Goal: Information Seeking & Learning: Learn about a topic

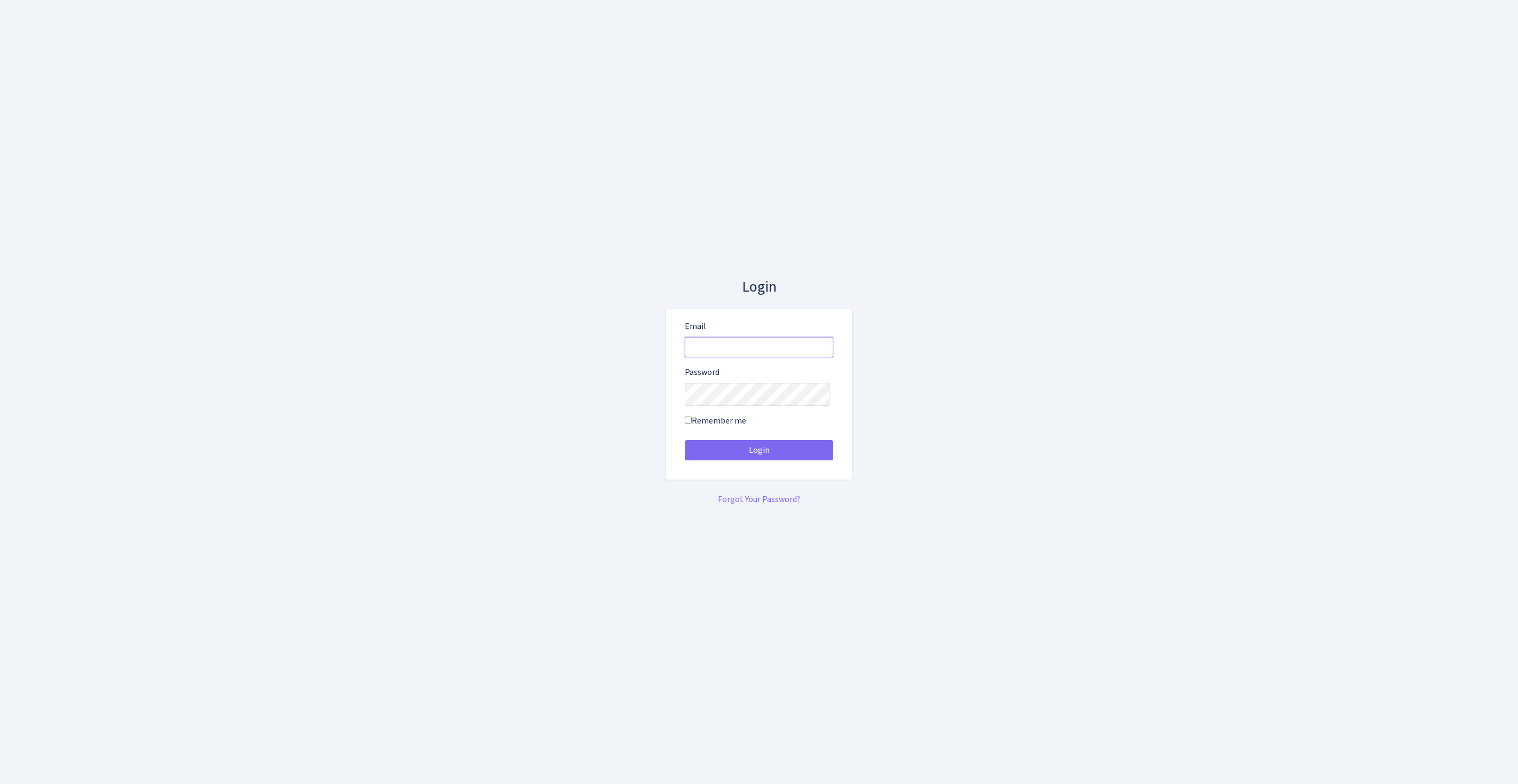
type input "feitan@bank.com"
click at [759, 454] on button "Login" at bounding box center [759, 450] width 149 height 21
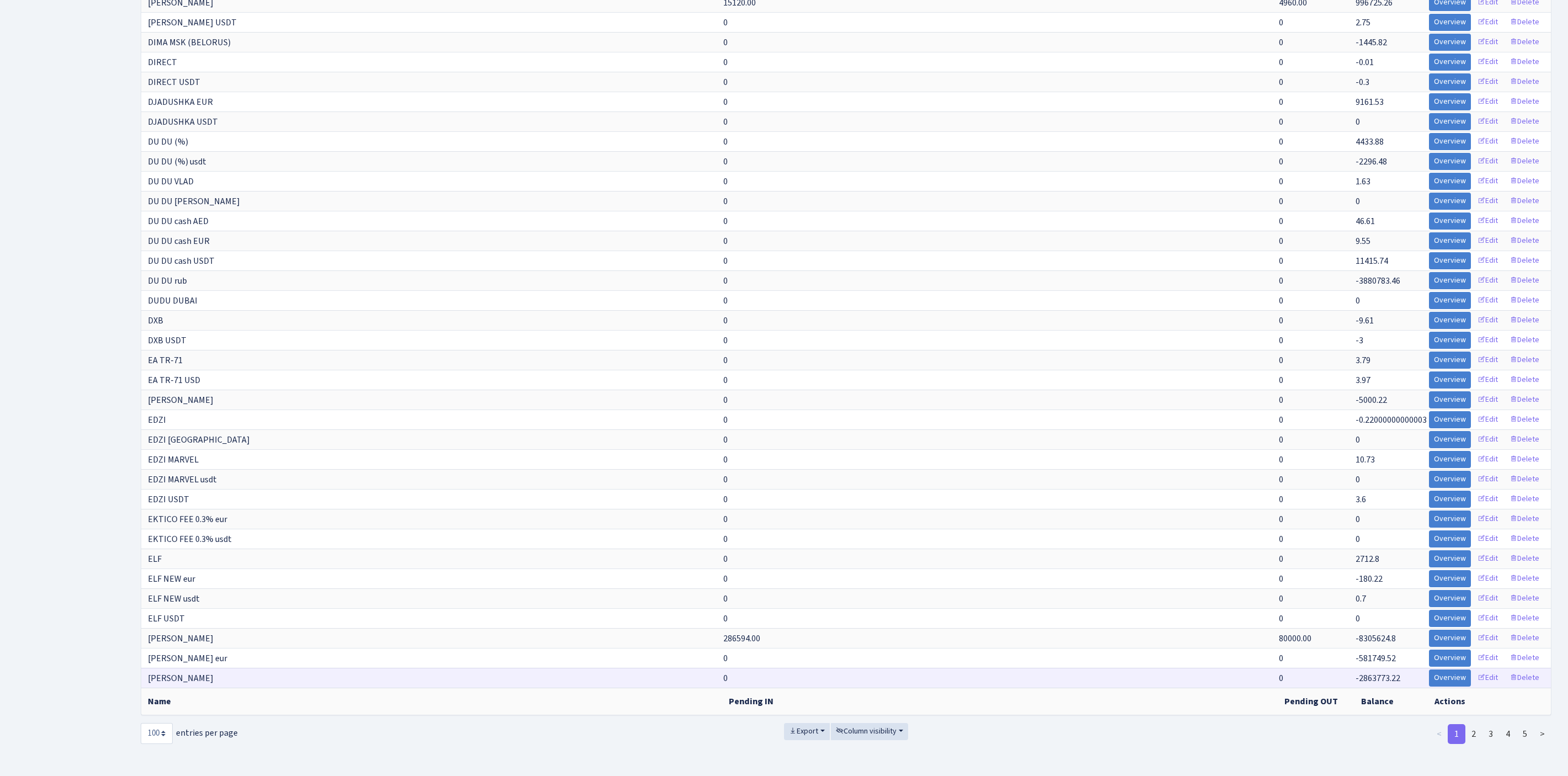
scroll to position [1919, 0]
select select "-1"
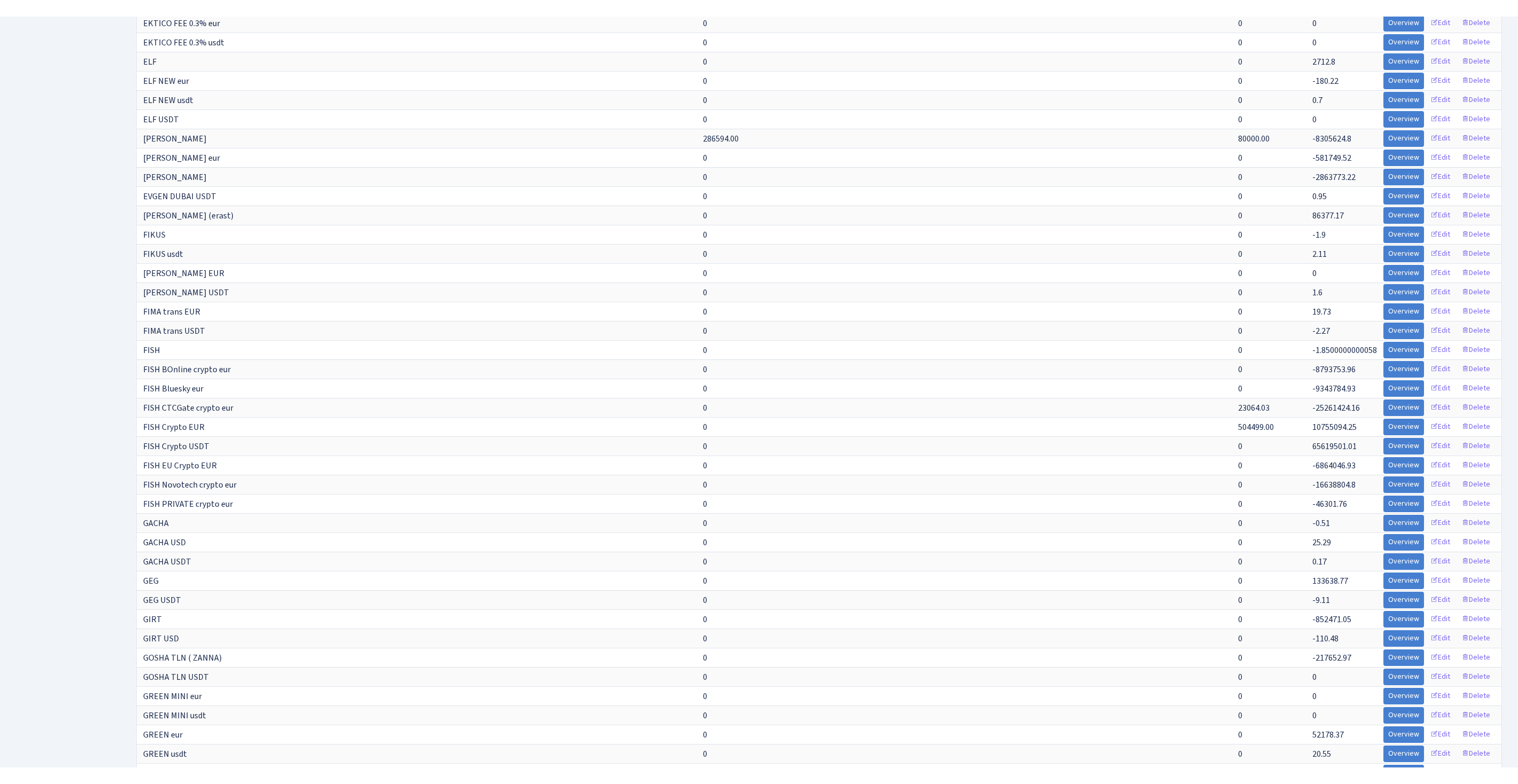
scroll to position [3859, 0]
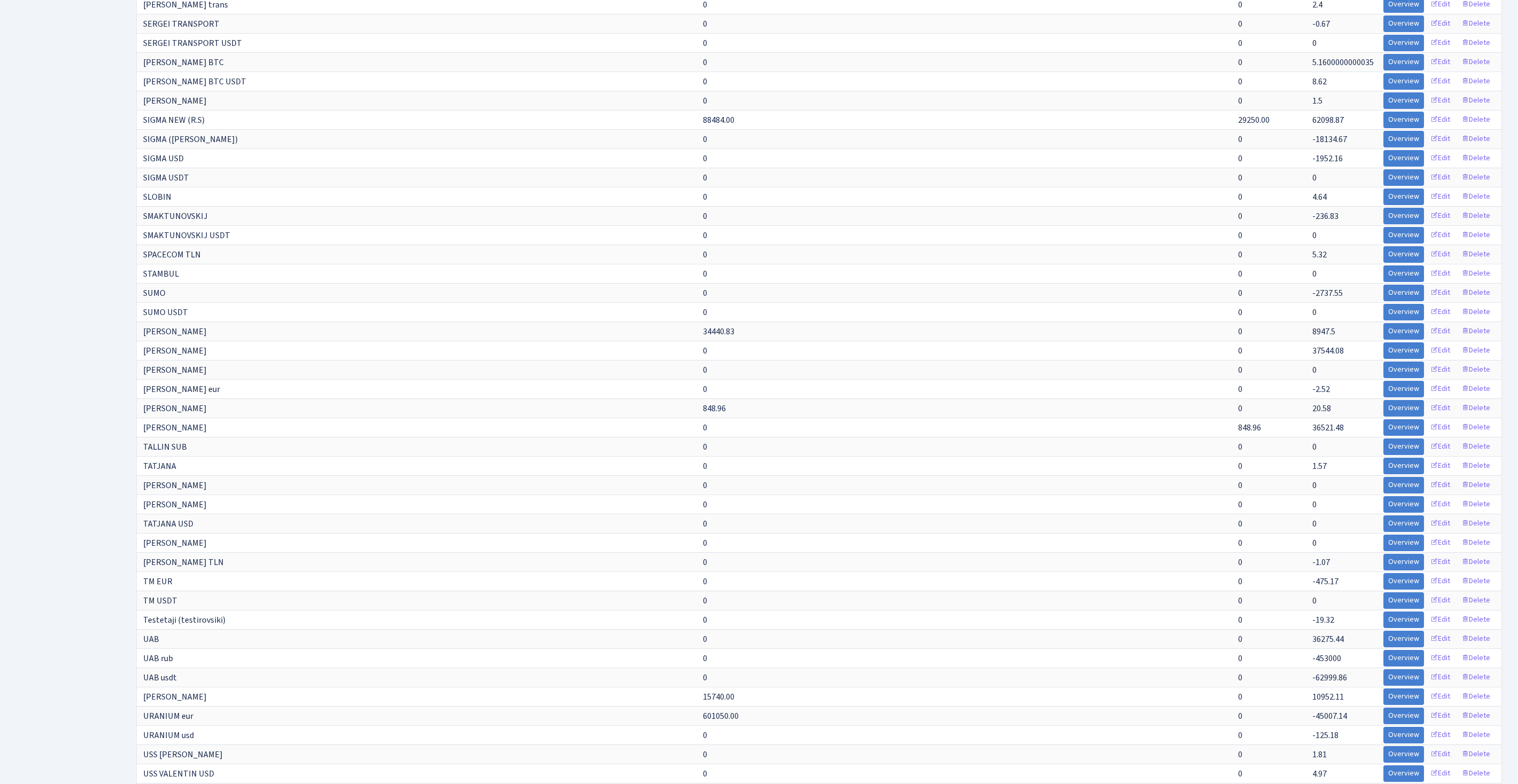
scroll to position [5155, 0]
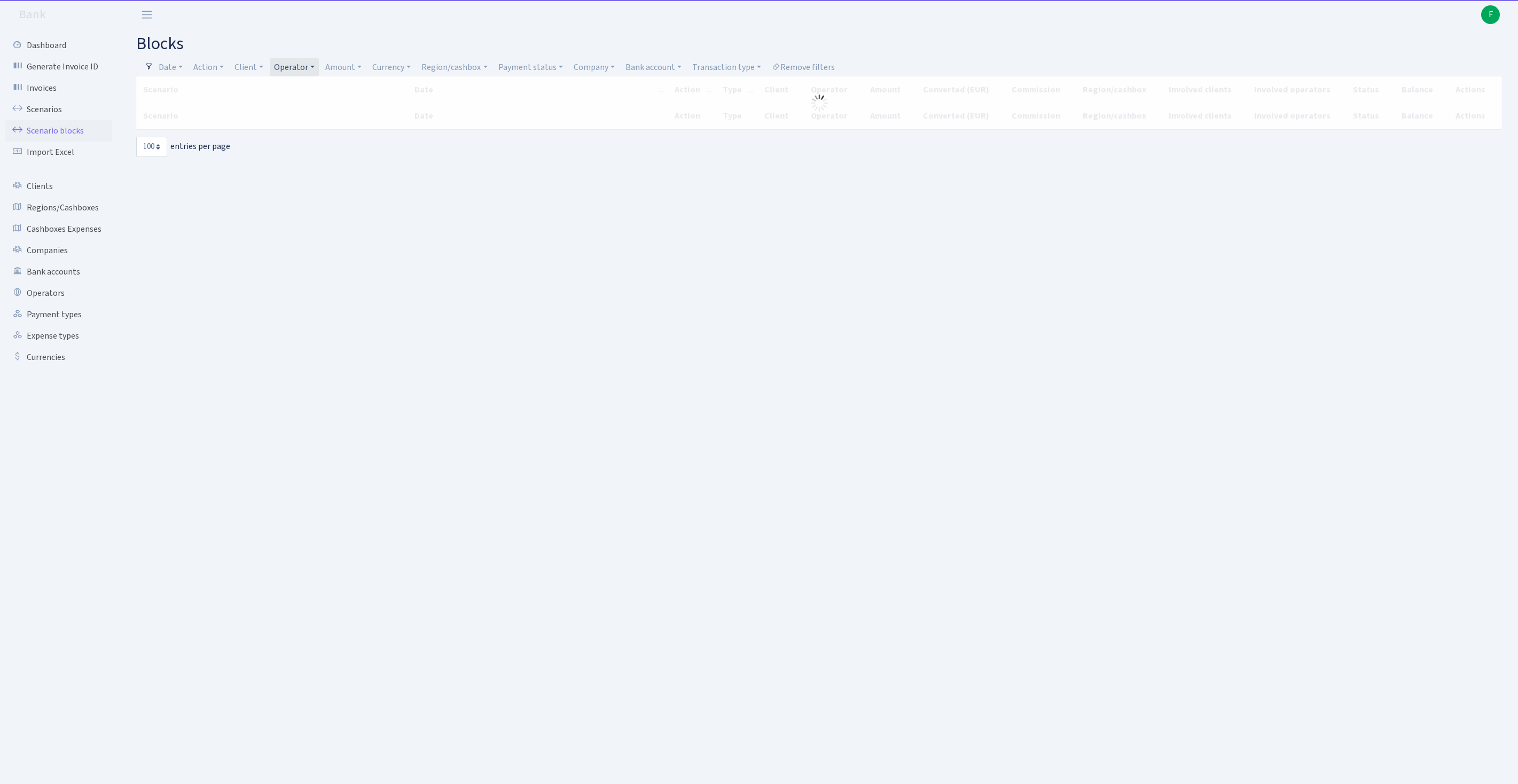
select select "100"
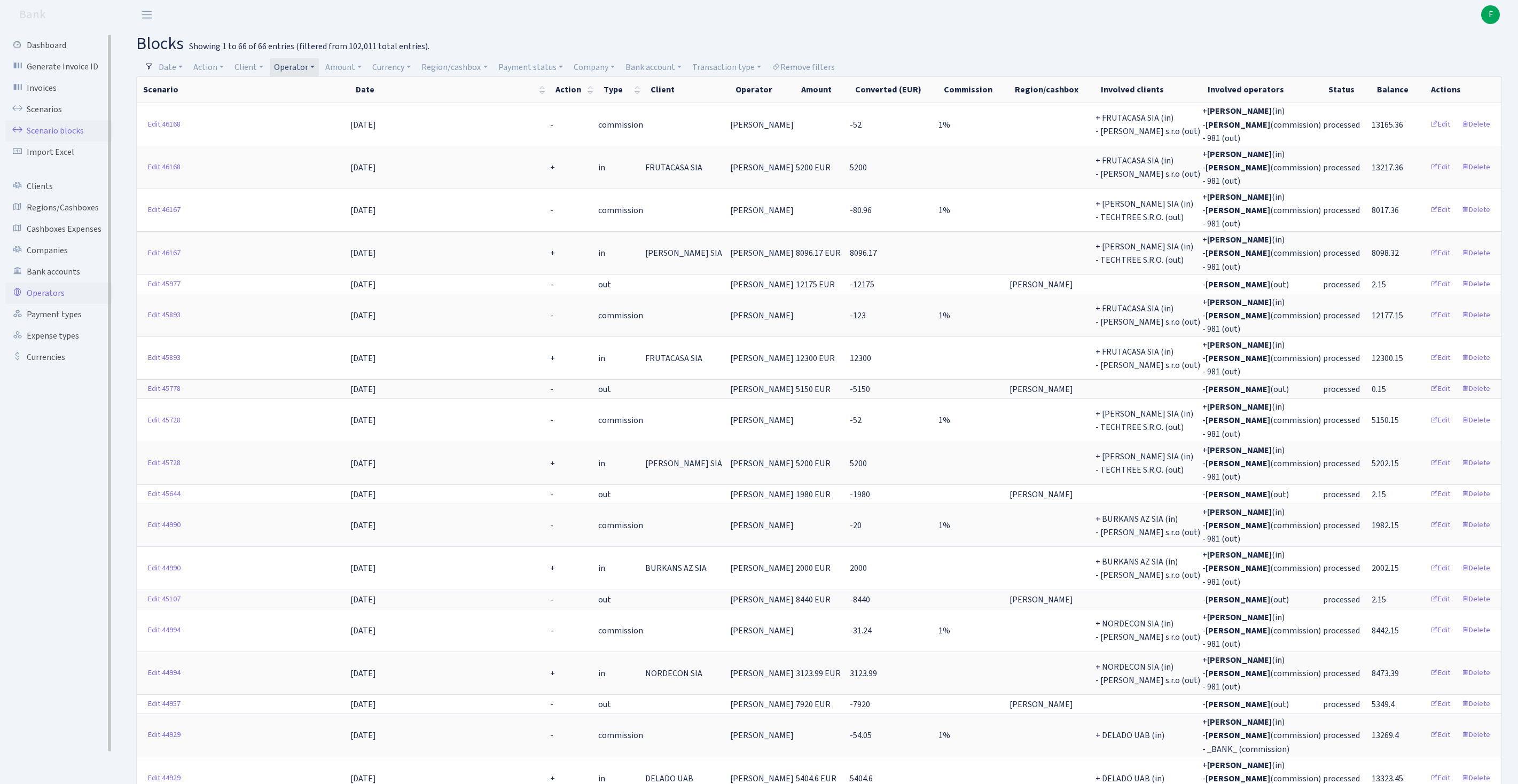
click at [56, 304] on link "Operators" at bounding box center [58, 293] width 107 height 21
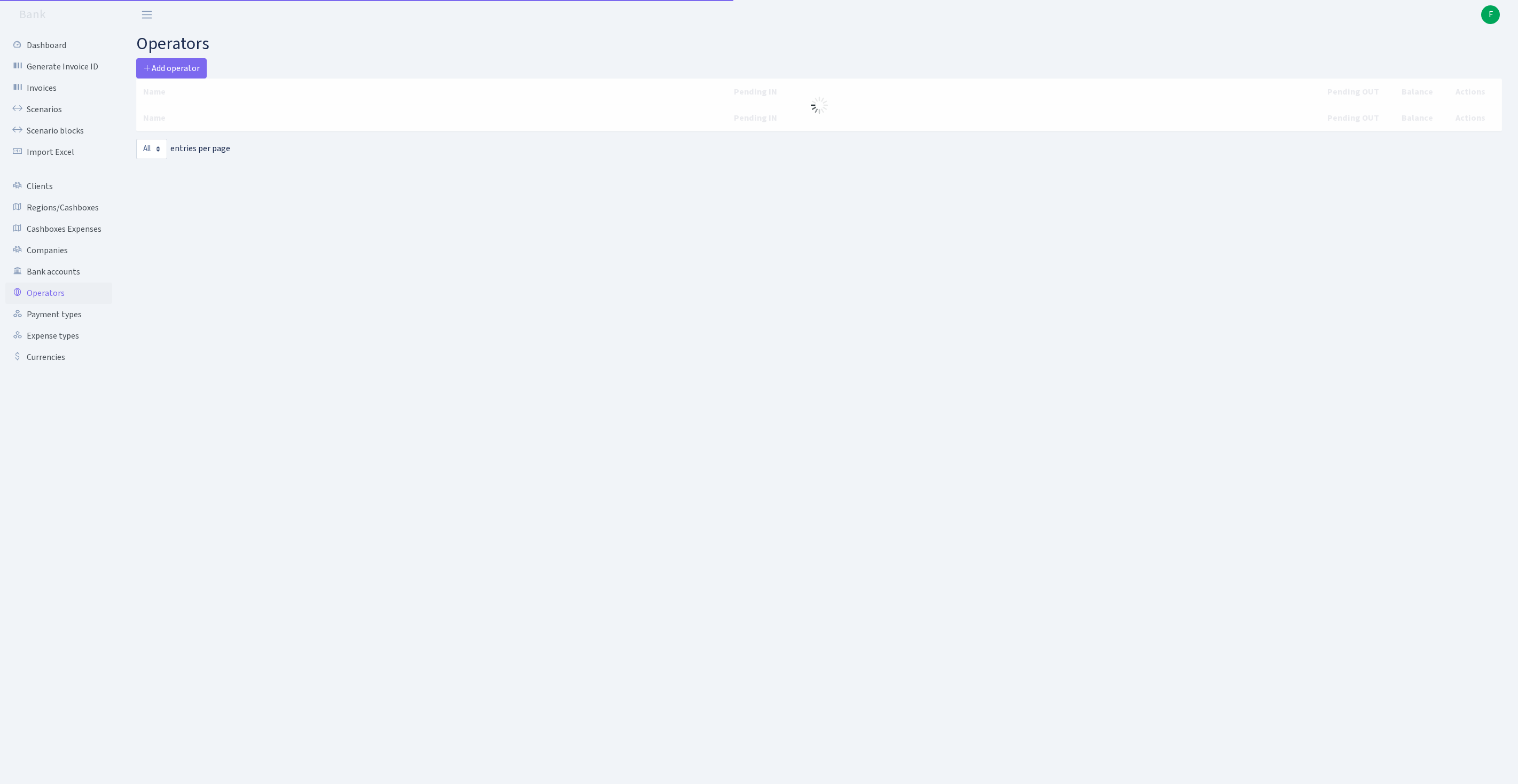
select select "-1"
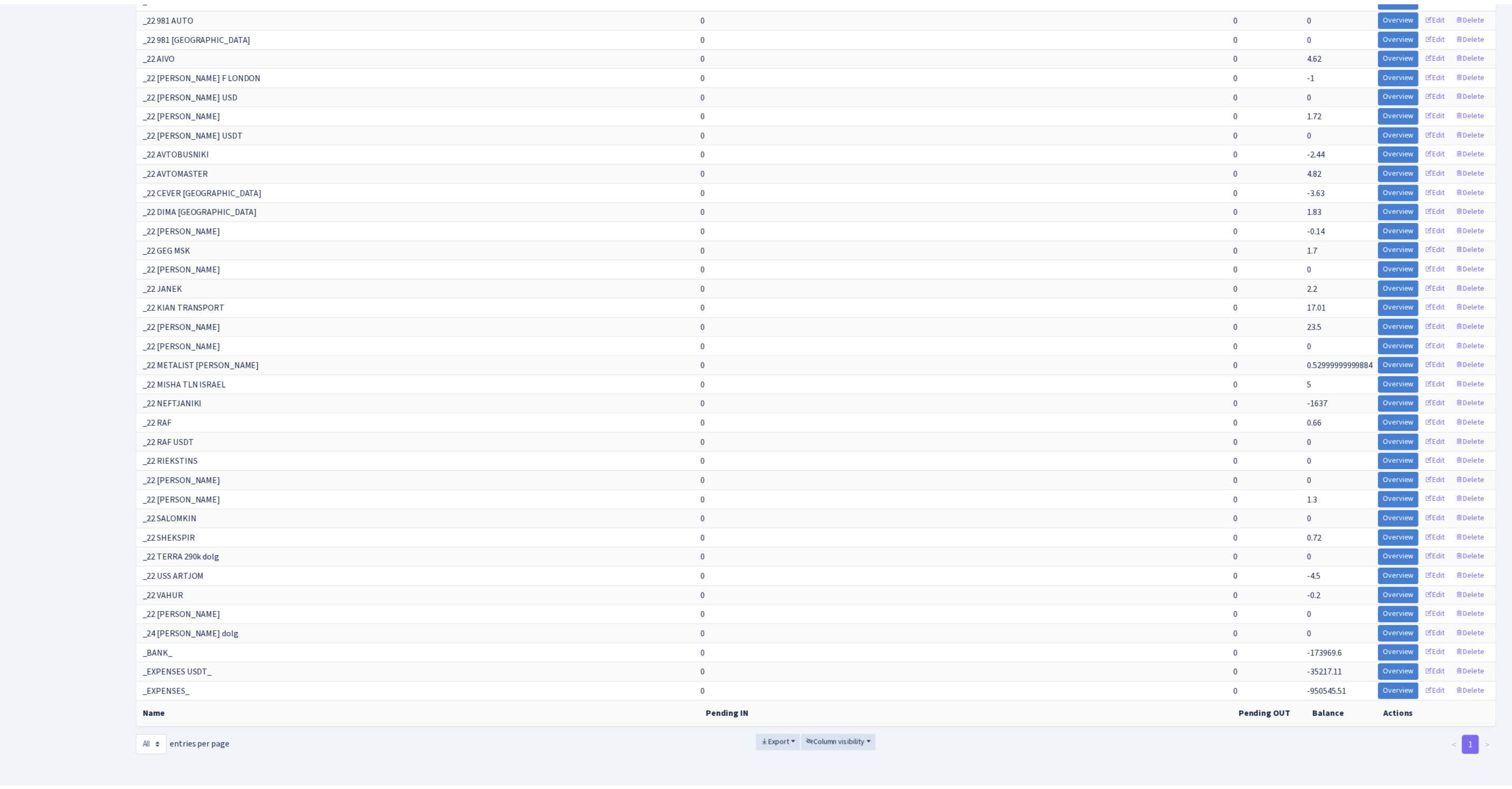
scroll to position [9889, 0]
click at [868, 742] on span "Column visibility" at bounding box center [844, 746] width 59 height 11
click at [845, 687] on span "Pending IN" at bounding box center [841, 685] width 37 height 11
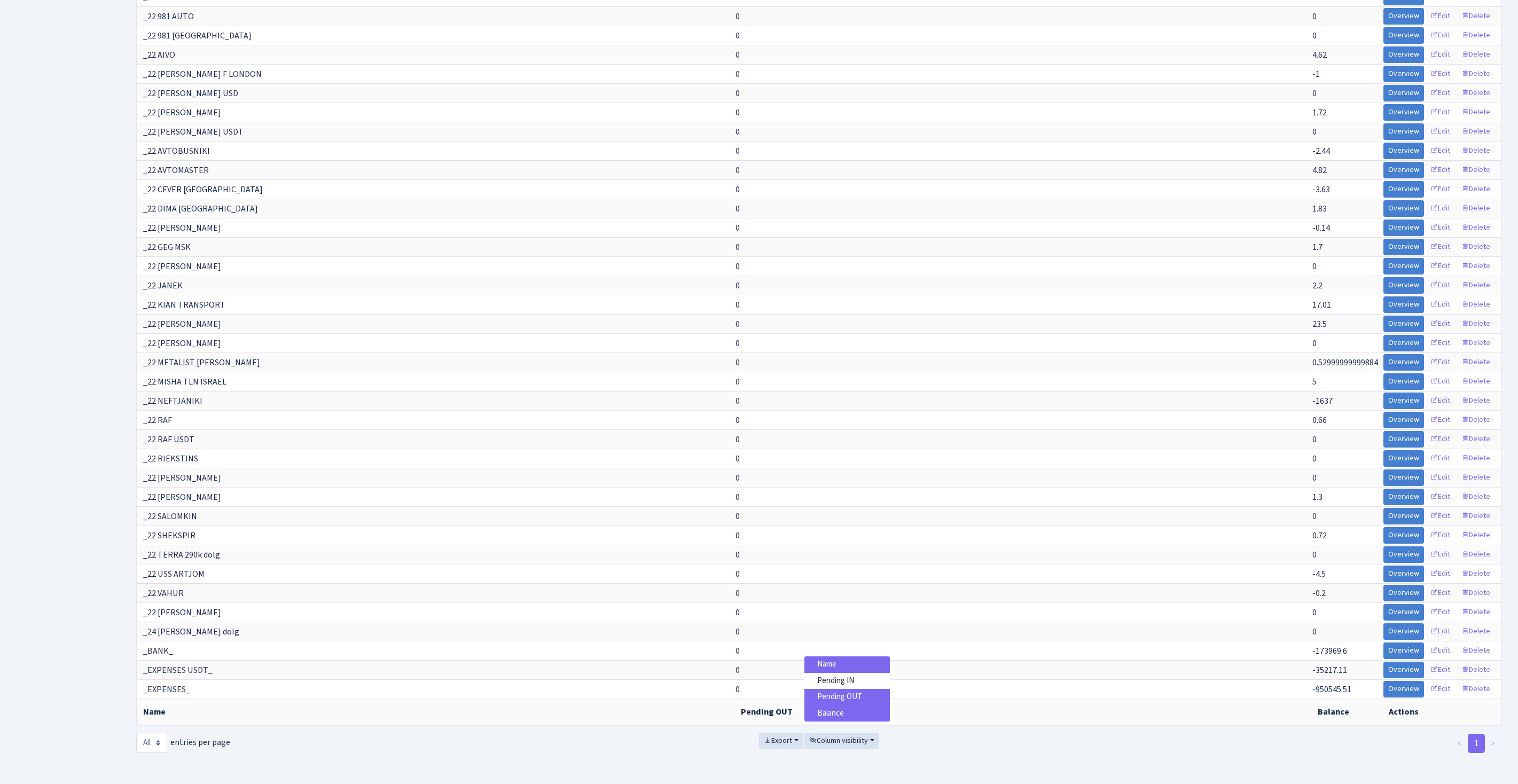
click at [835, 702] on span "Pending OUT" at bounding box center [840, 696] width 45 height 11
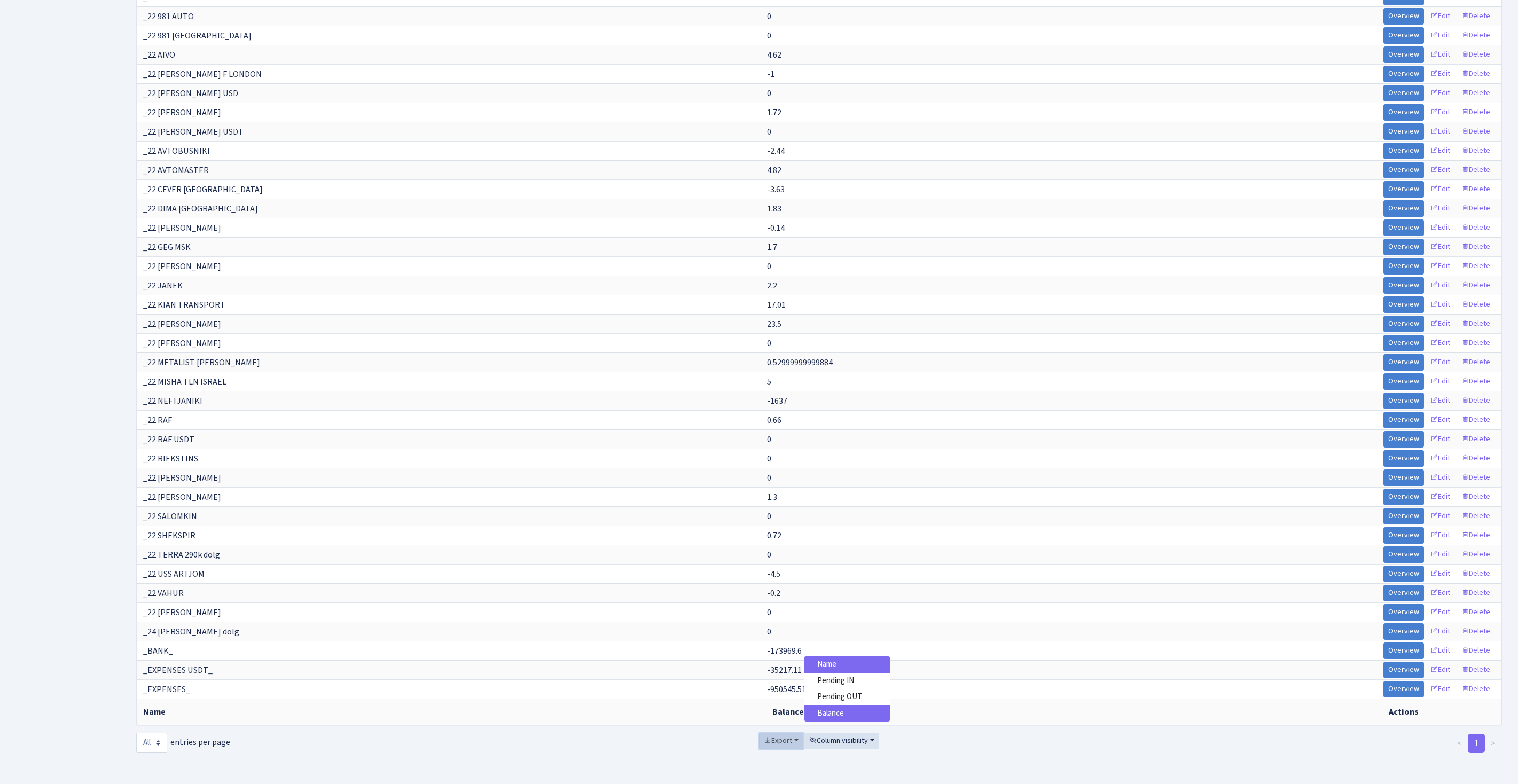
click at [766, 740] on span "Export" at bounding box center [778, 741] width 29 height 11
click at [778, 662] on link "Excel" at bounding box center [801, 662] width 86 height 17
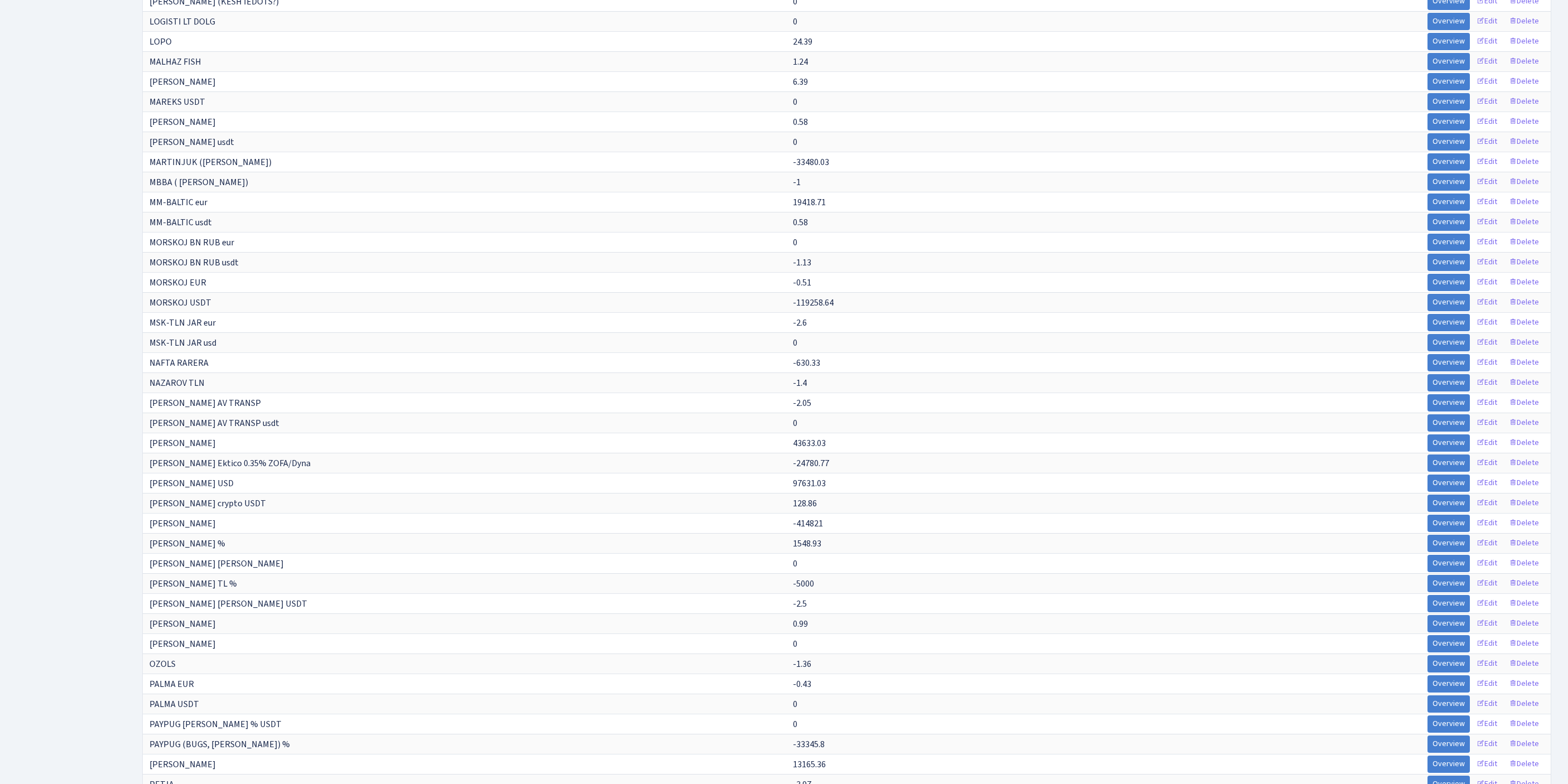
scroll to position [6011, 0]
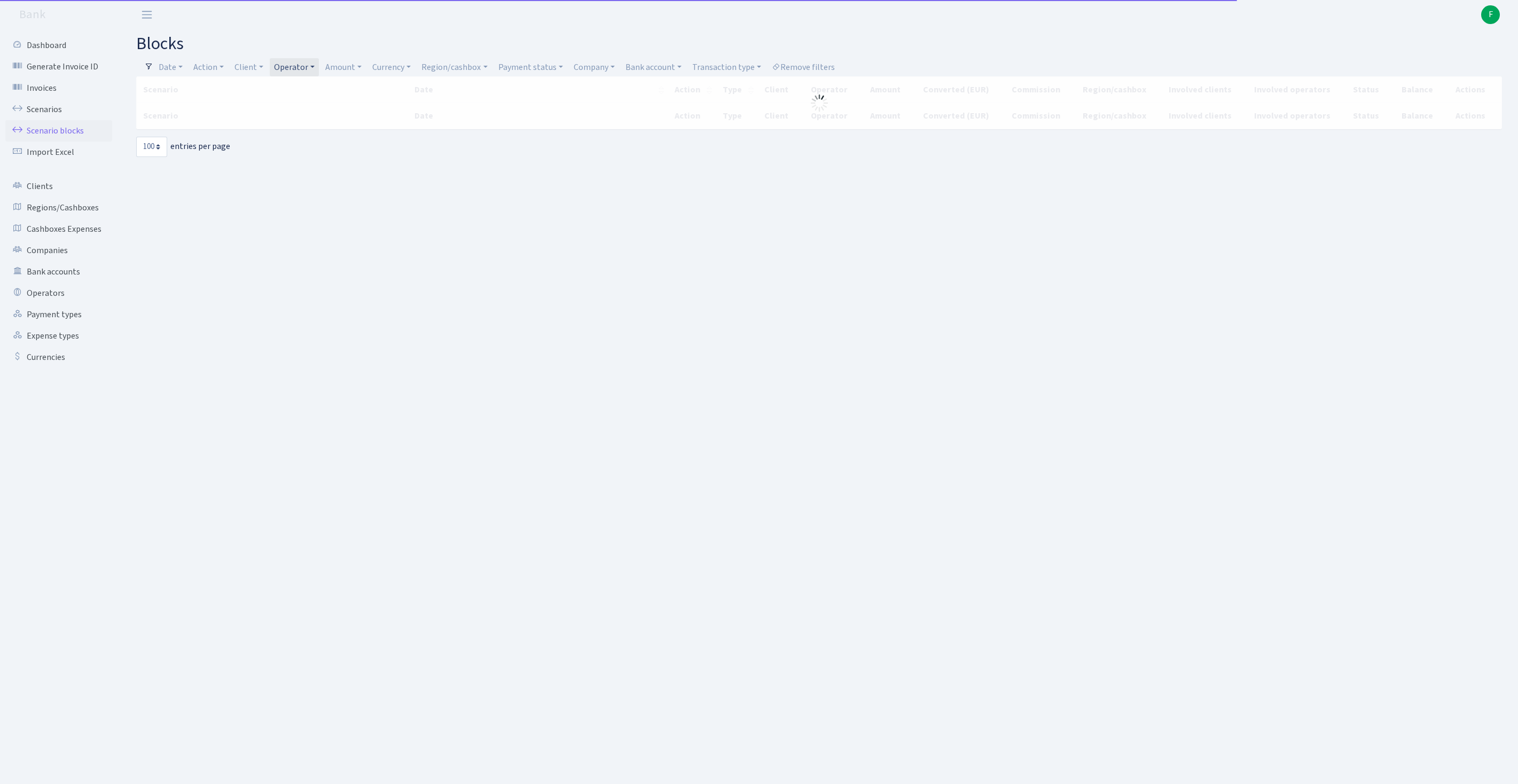
select select "100"
